Goal: Navigation & Orientation: Find specific page/section

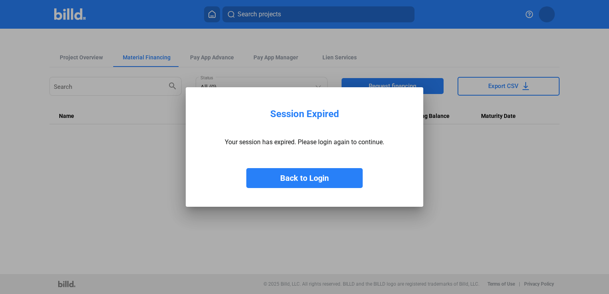
click at [346, 179] on button "Back to Login" at bounding box center [304, 178] width 116 height 20
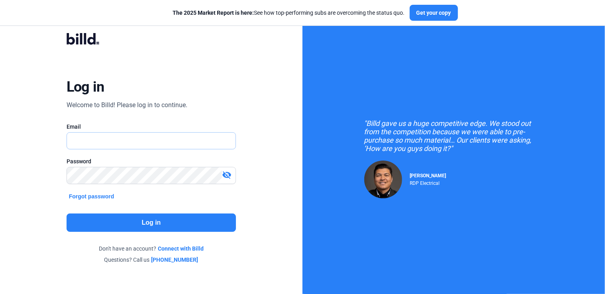
type input "[PERSON_NAME][EMAIL_ADDRESS][DOMAIN_NAME]"
click at [153, 222] on button "Log in" at bounding box center [152, 223] width 170 height 18
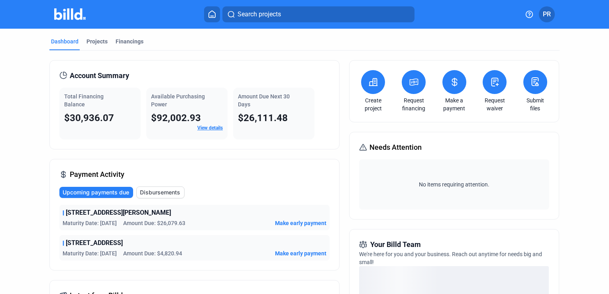
click at [210, 130] on link "View details" at bounding box center [209, 128] width 25 height 6
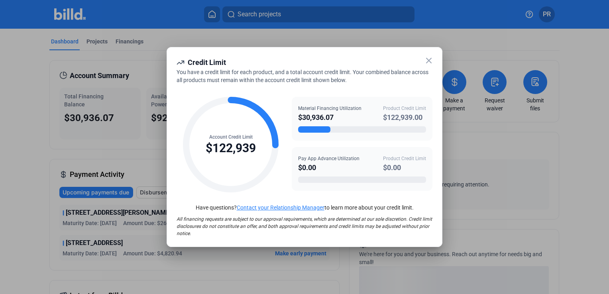
click at [429, 62] on icon at bounding box center [429, 61] width 10 height 10
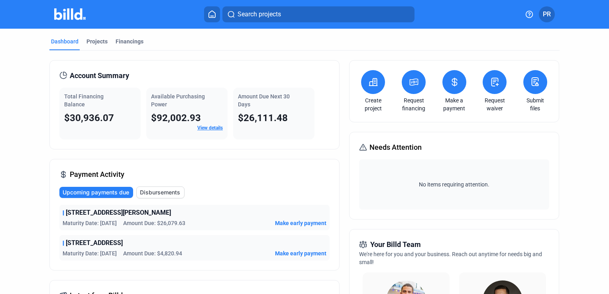
scroll to position [40, 0]
